Goal: Task Accomplishment & Management: Manage account settings

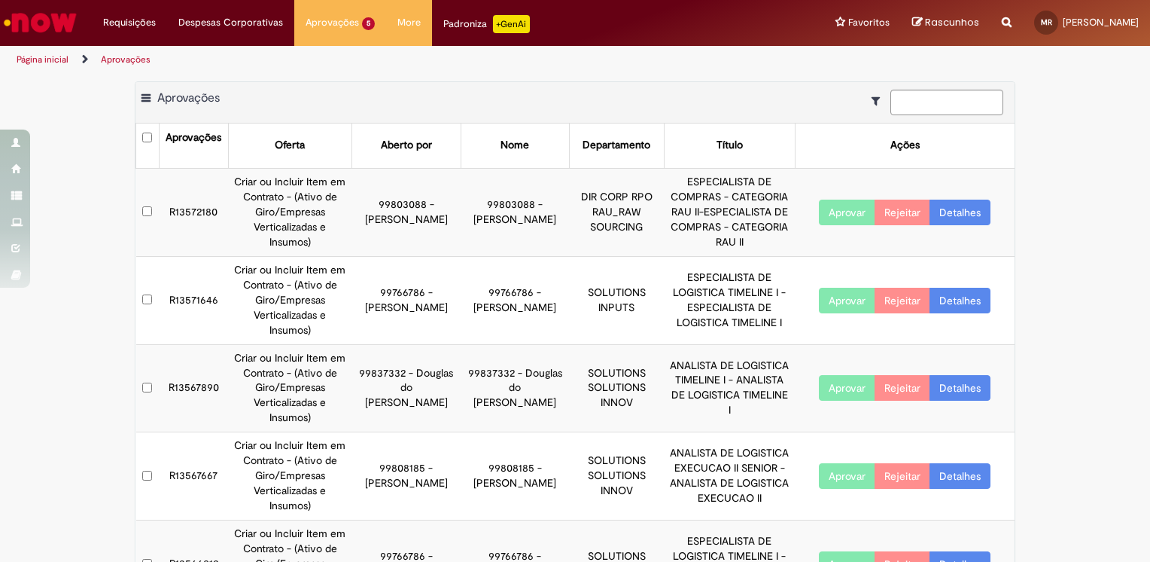
scroll to position [26, 0]
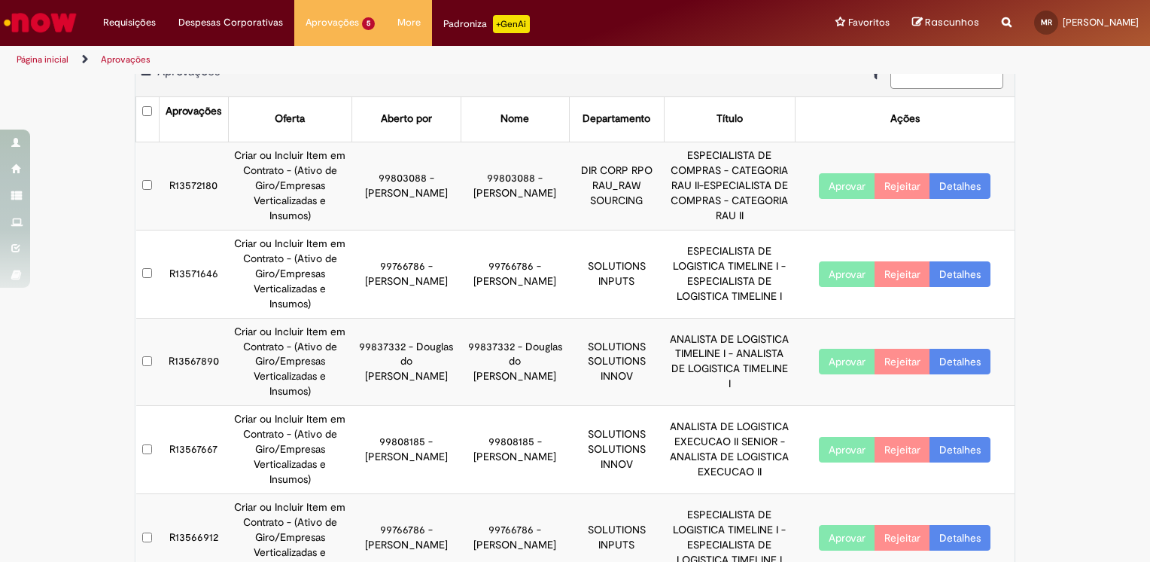
click at [824, 261] on button "Aprovar" at bounding box center [847, 274] width 56 height 26
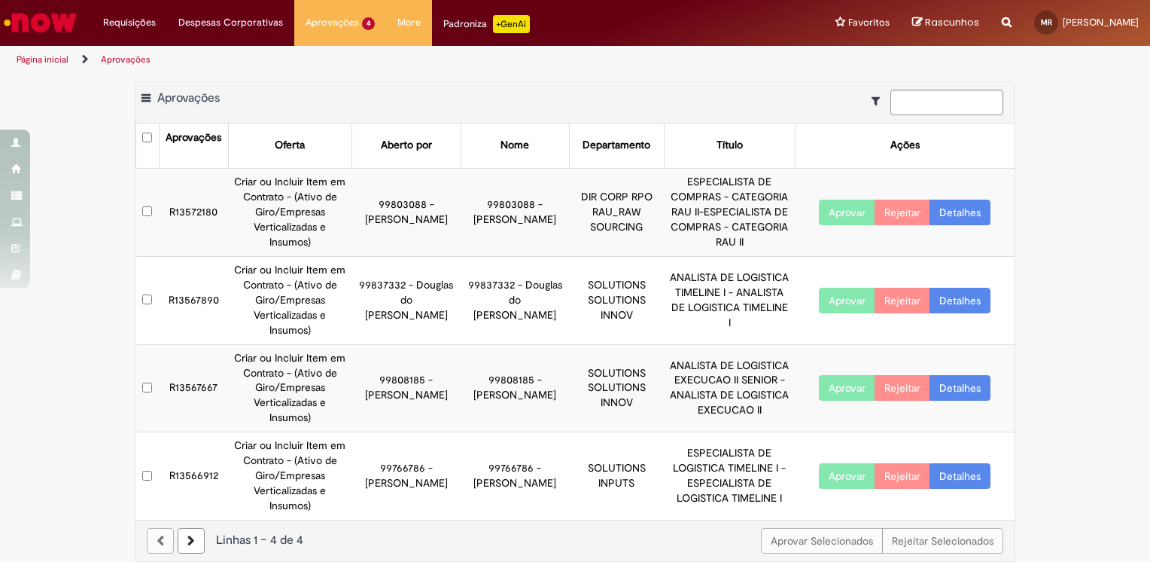
click at [846, 463] on button "Aprovar" at bounding box center [847, 476] width 56 height 26
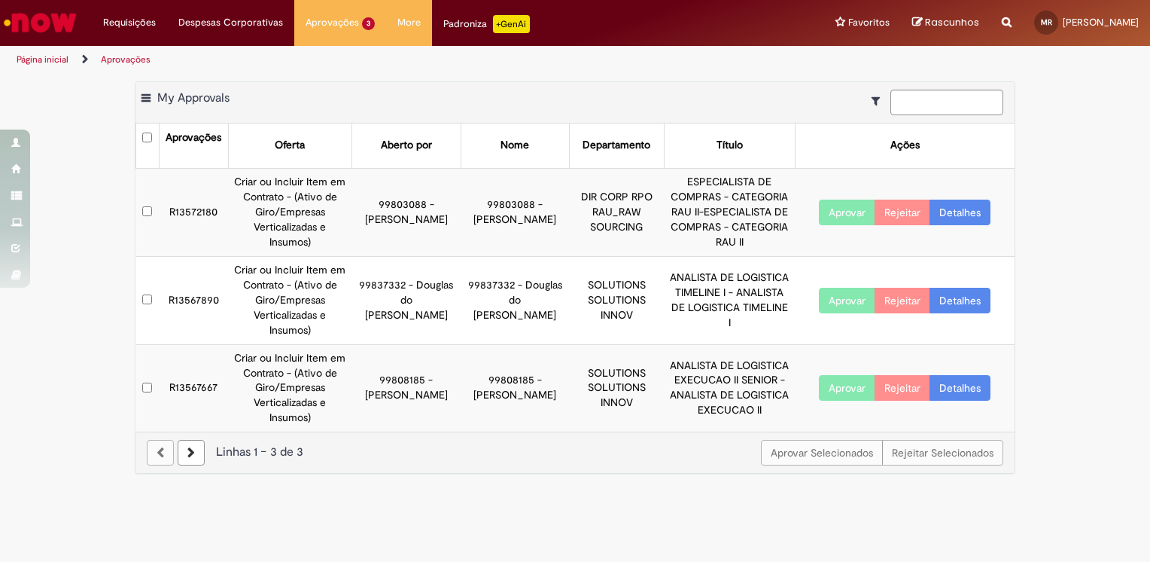
drag, startPoint x: 439, startPoint y: 364, endPoint x: 381, endPoint y: 344, distance: 61.2
click at [381, 344] on td "99808185 - [PERSON_NAME]" at bounding box center [406, 387] width 109 height 87
click at [575, 431] on div "Aprovar Selecionados Rejeitar Selecionados Linhas 1 − 3 de 3" at bounding box center [575, 451] width 879 height 41
click at [836, 375] on button "Aprovar" at bounding box center [847, 388] width 56 height 26
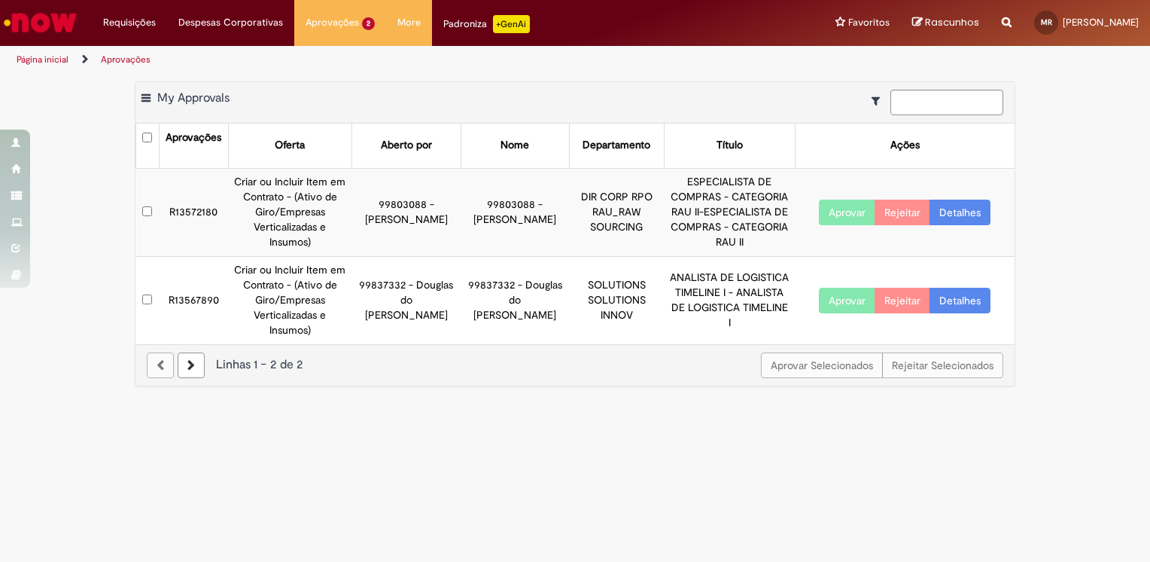
click at [962, 206] on link "Detalhes" at bounding box center [960, 213] width 61 height 26
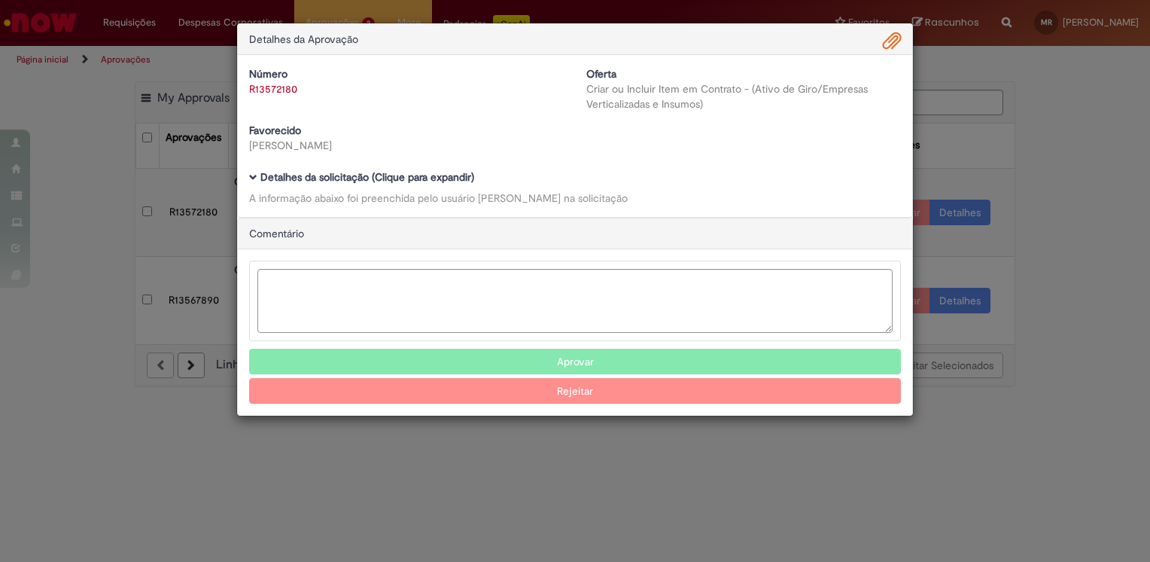
click at [864, 264] on div "Ambev Approval Modal" at bounding box center [575, 301] width 652 height 81
click at [870, 276] on textarea "Ambev Approval Modal" at bounding box center [575, 301] width 635 height 64
type textarea "**********"
click at [615, 391] on button "Rejeitar" at bounding box center [575, 391] width 652 height 26
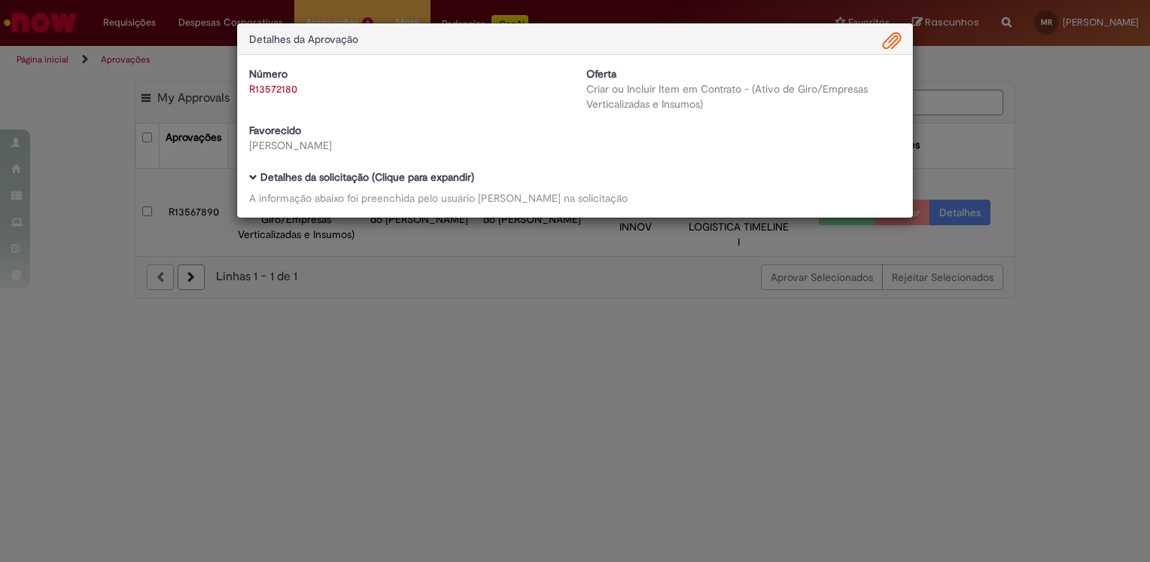
click at [955, 137] on div "Detalhes da Aprovação Número R13572180 Oferta Criar ou Incluir Item em Contrato…" at bounding box center [575, 281] width 1150 height 562
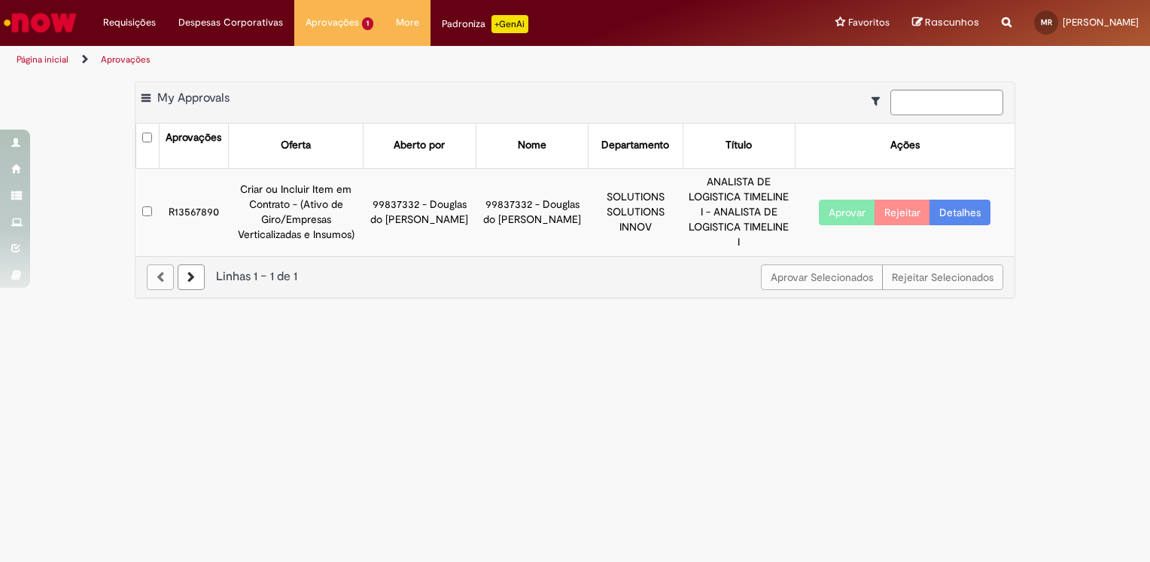
click at [849, 202] on button "Aprovar" at bounding box center [847, 213] width 56 height 26
